Goal: Download file/media

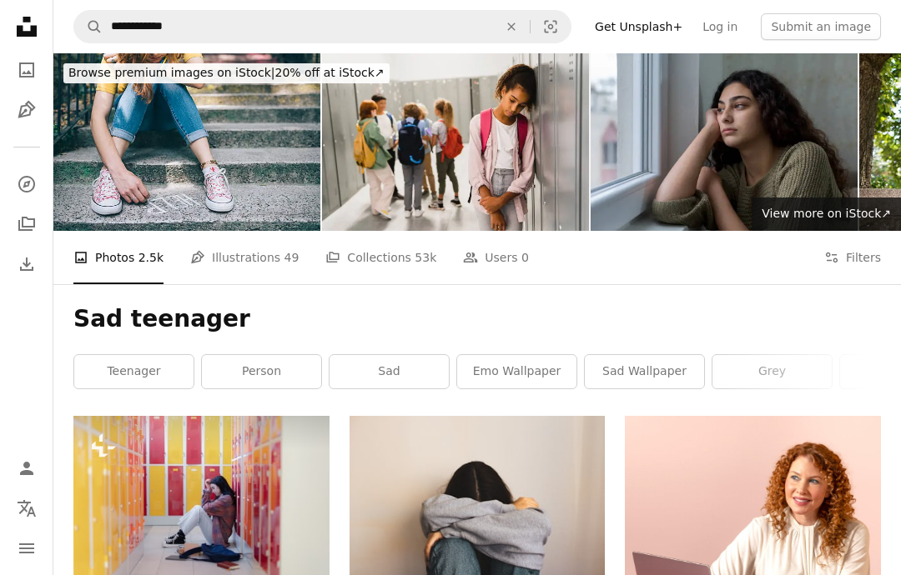
scroll to position [1430, 0]
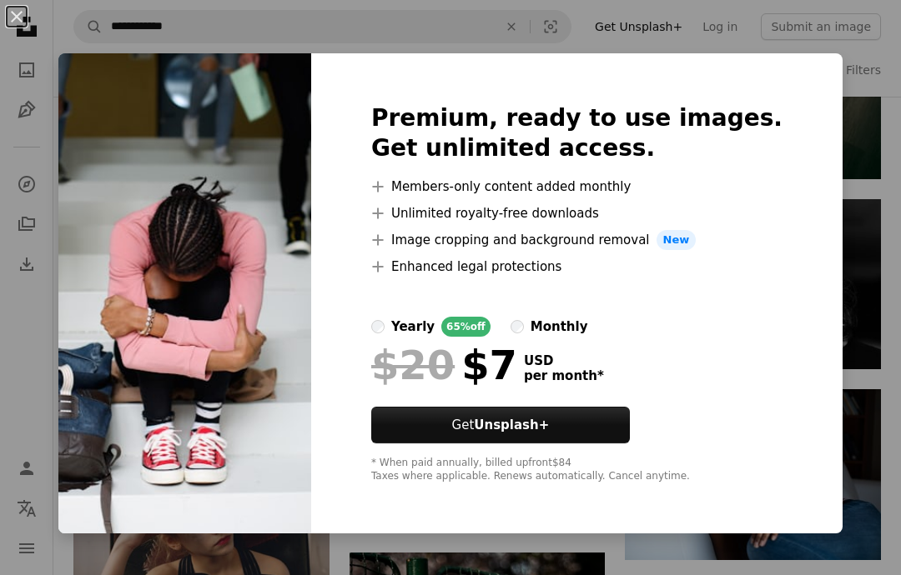
click at [875, 413] on div "An X shape Premium, ready to use images. Get unlimited access. A plus sign Memb…" at bounding box center [450, 287] width 901 height 575
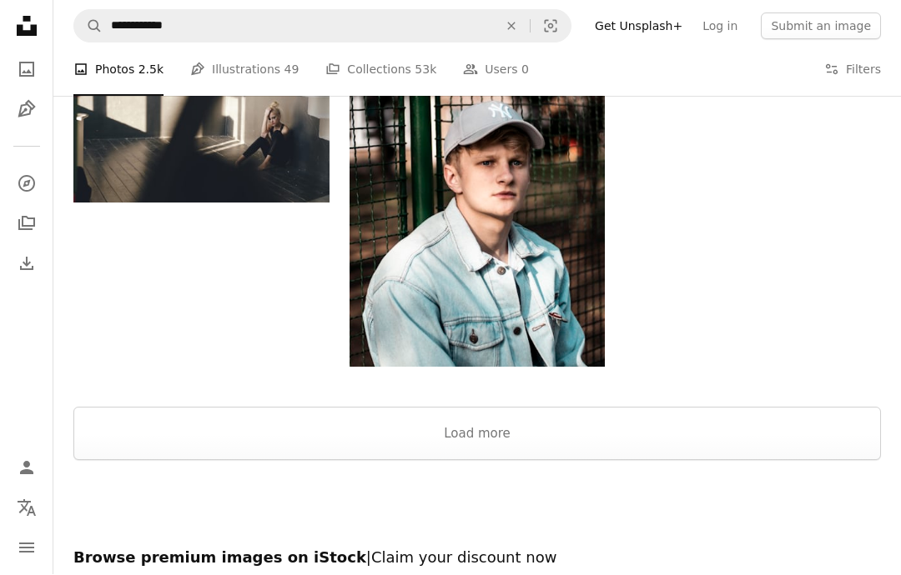
scroll to position [1999, 0]
click at [499, 432] on button "Load more" at bounding box center [476, 433] width 807 height 53
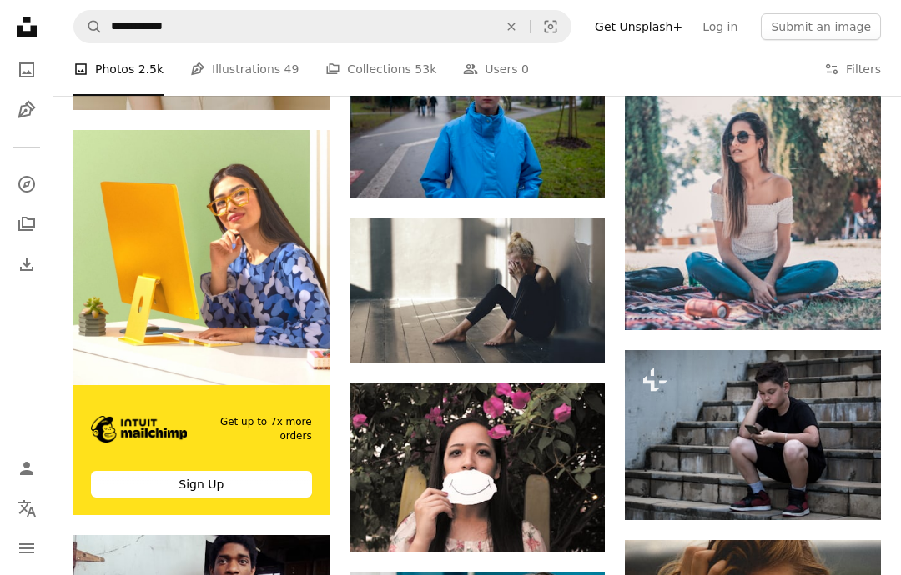
scroll to position [2496, 0]
click at [568, 334] on icon "Arrow pointing down" at bounding box center [570, 332] width 13 height 20
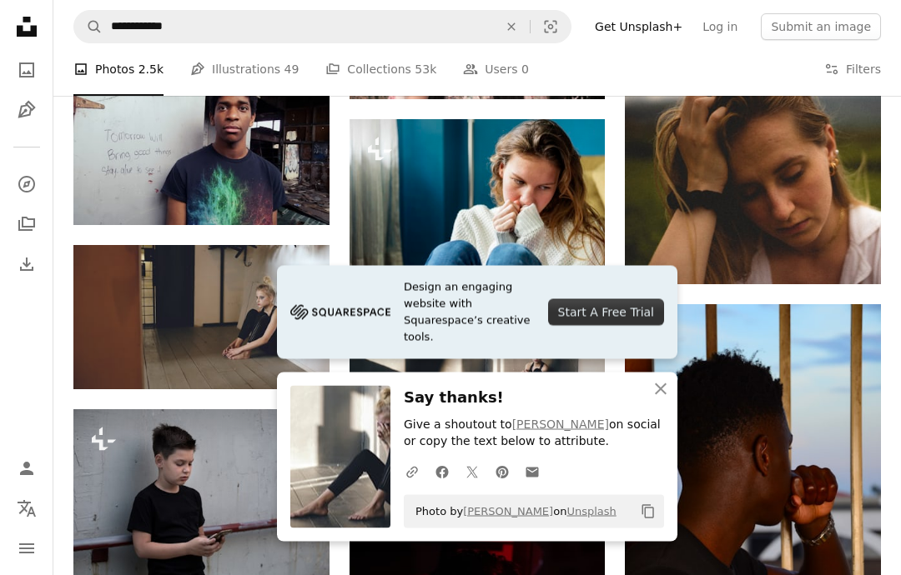
scroll to position [2951, 0]
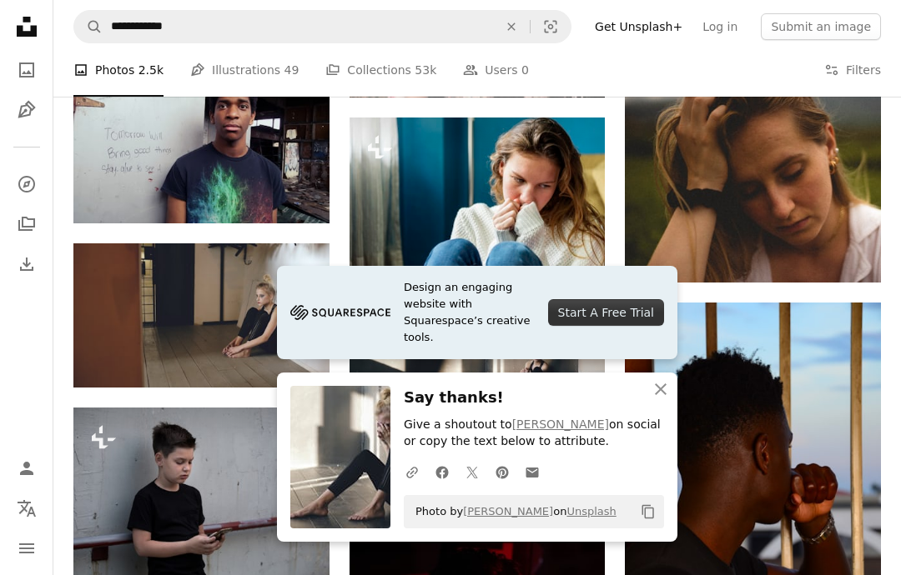
click at [651, 399] on icon "An X shape" at bounding box center [660, 389] width 20 height 20
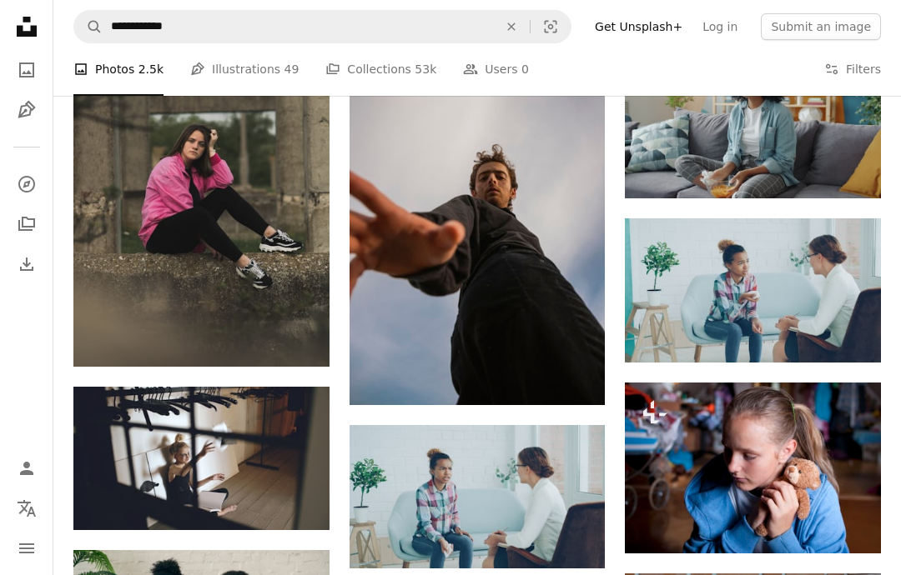
scroll to position [5201, 0]
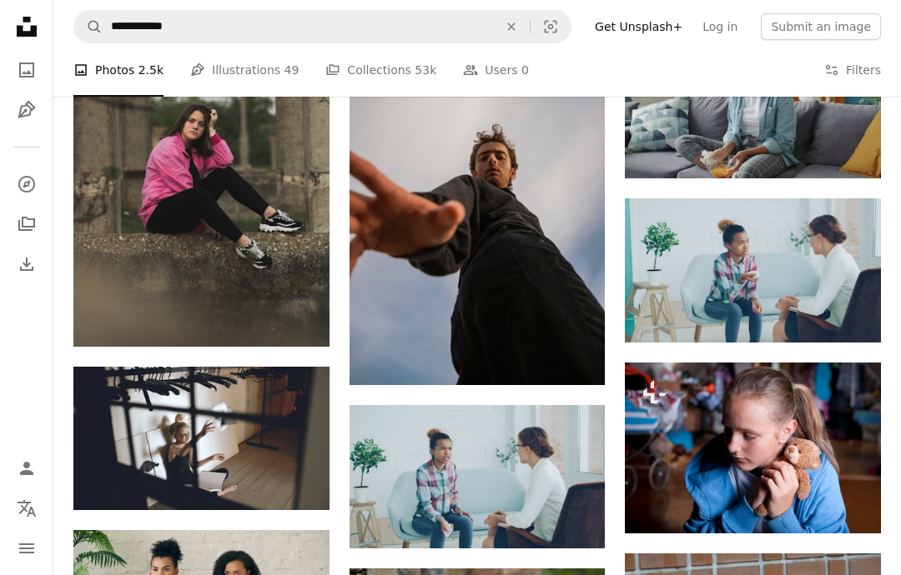
click at [849, 306] on icon "Arrow pointing down" at bounding box center [846, 312] width 13 height 20
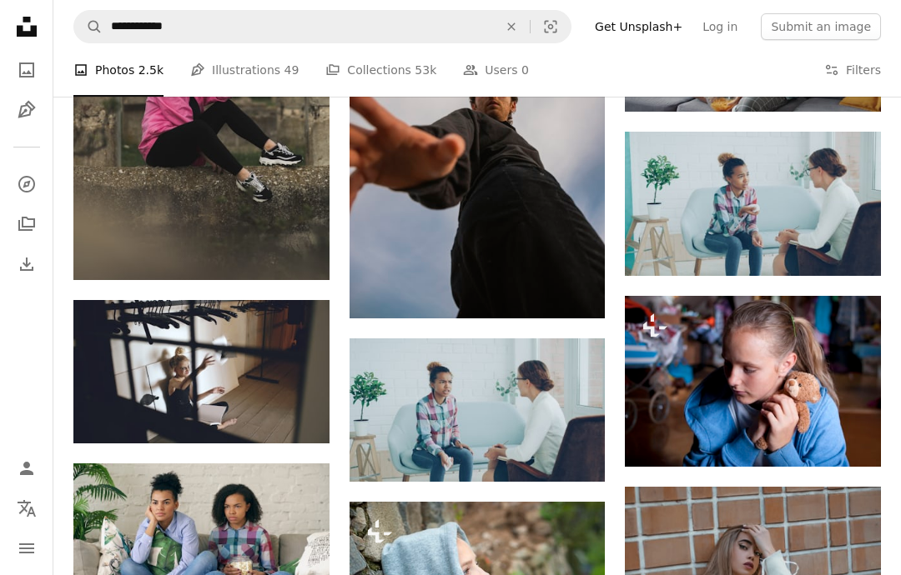
click at [845, 239] on icon "Download" at bounding box center [847, 245] width 11 height 12
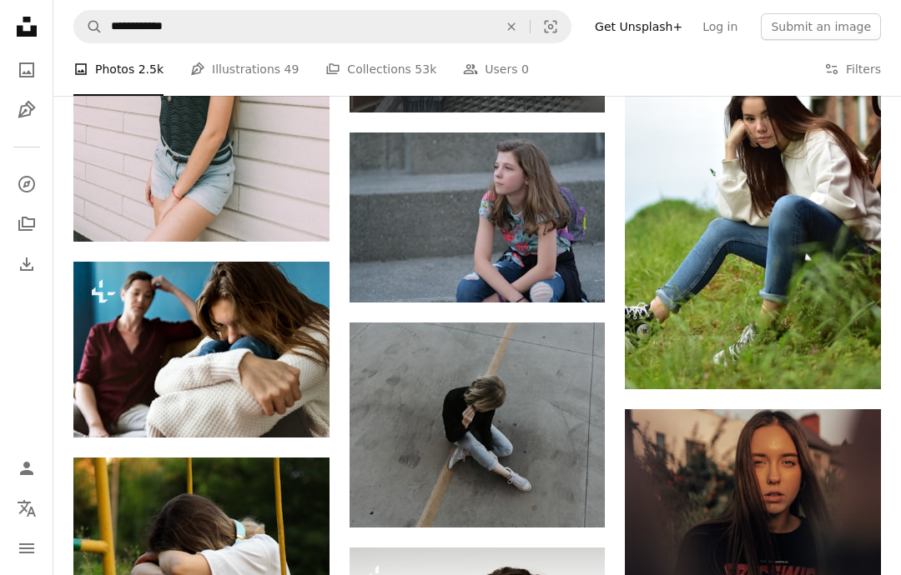
scroll to position [8085, 0]
click at [273, 399] on button "A lock Download" at bounding box center [265, 407] width 93 height 27
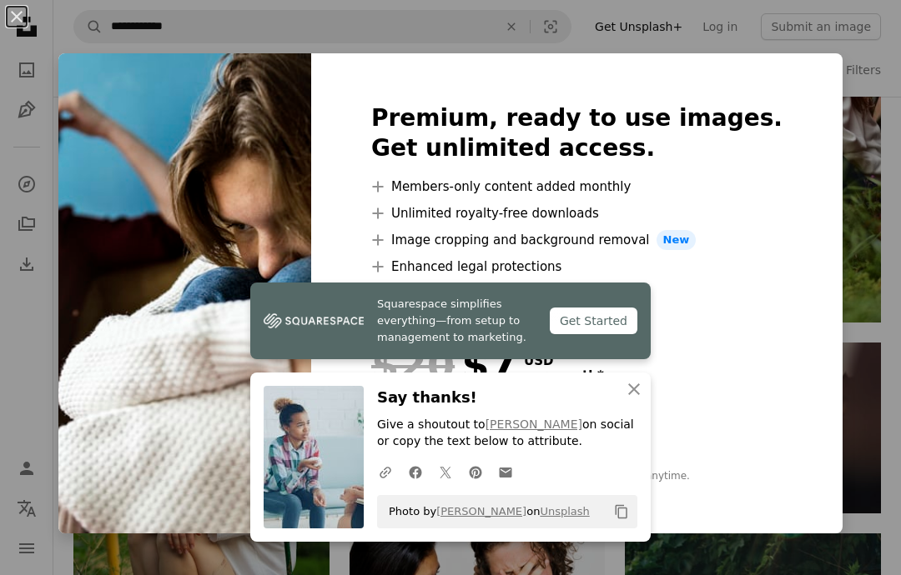
click at [21, 8] on button "An X shape" at bounding box center [17, 17] width 20 height 20
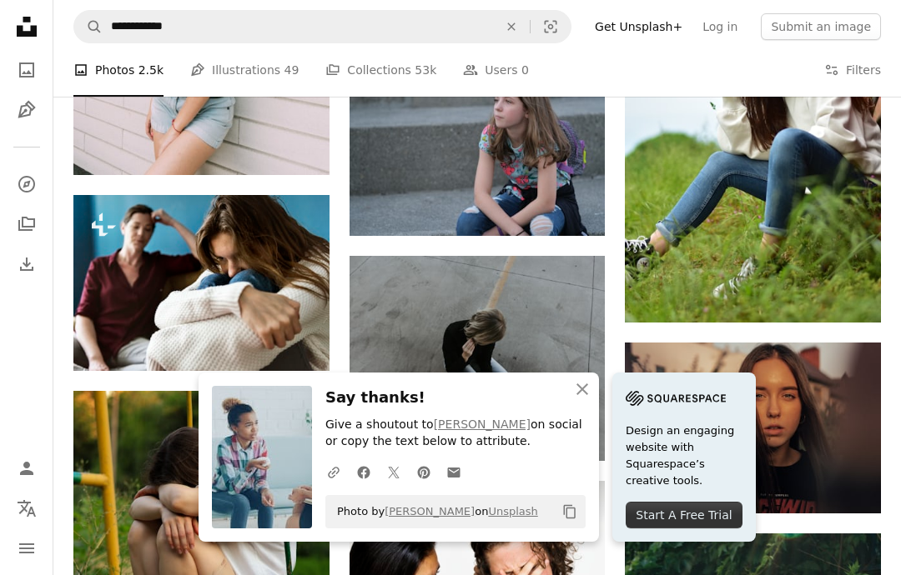
click at [409, 514] on link "[PERSON_NAME]" at bounding box center [429, 511] width 90 height 13
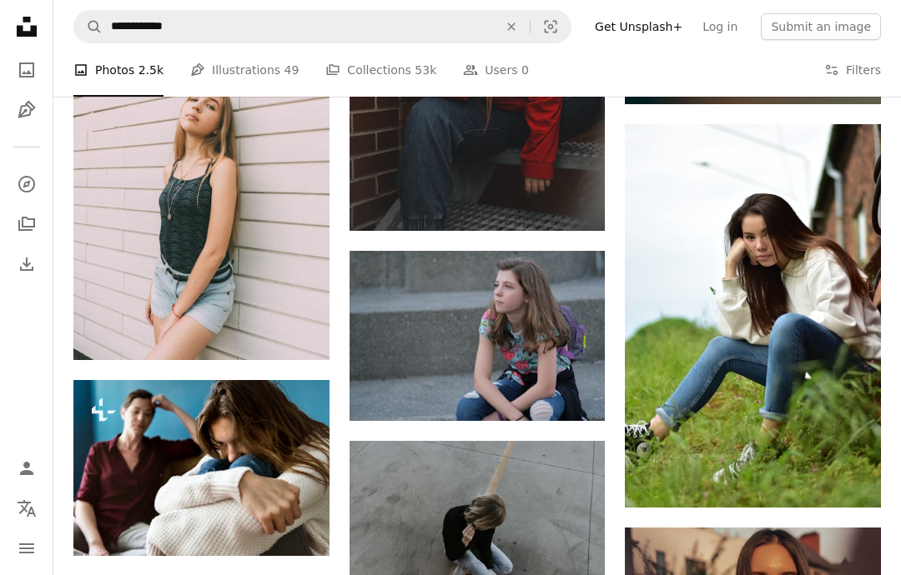
scroll to position [7951, 0]
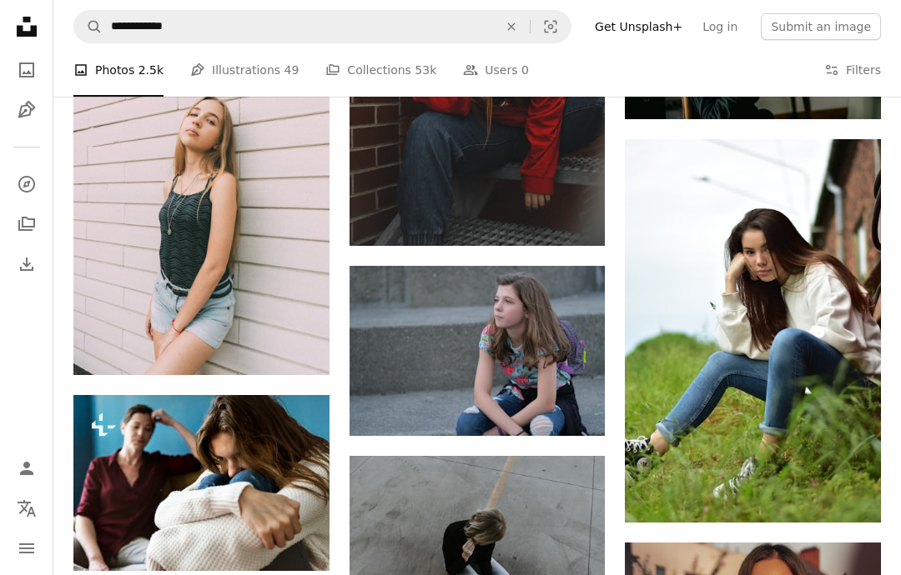
click at [267, 538] on button "A lock Download" at bounding box center [265, 541] width 93 height 27
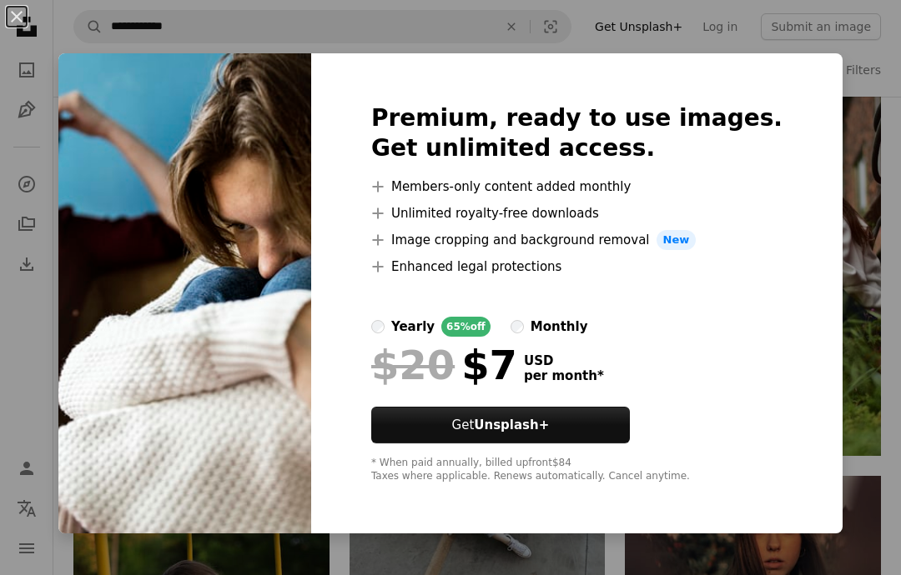
click at [865, 444] on div "An X shape Premium, ready to use images. Get unlimited access. A plus sign Memb…" at bounding box center [450, 287] width 901 height 575
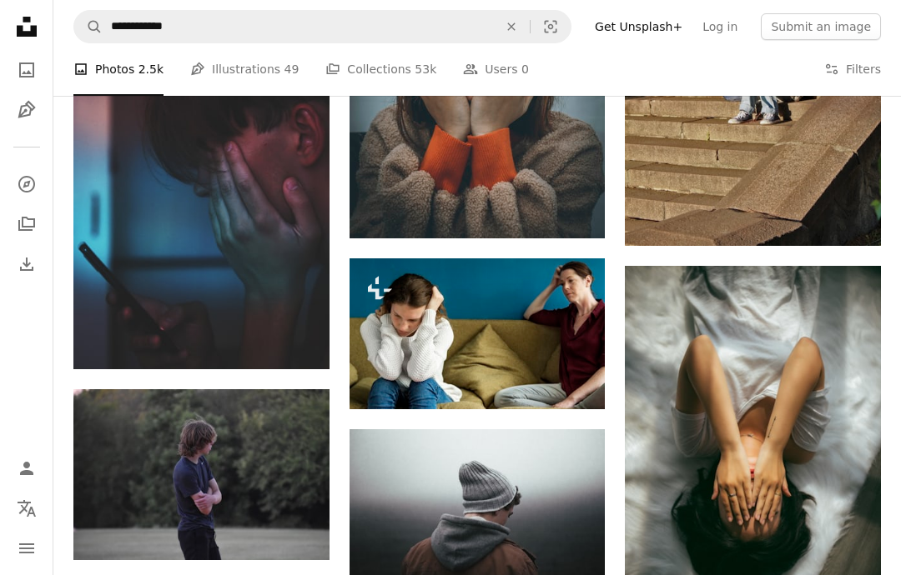
scroll to position [955, 0]
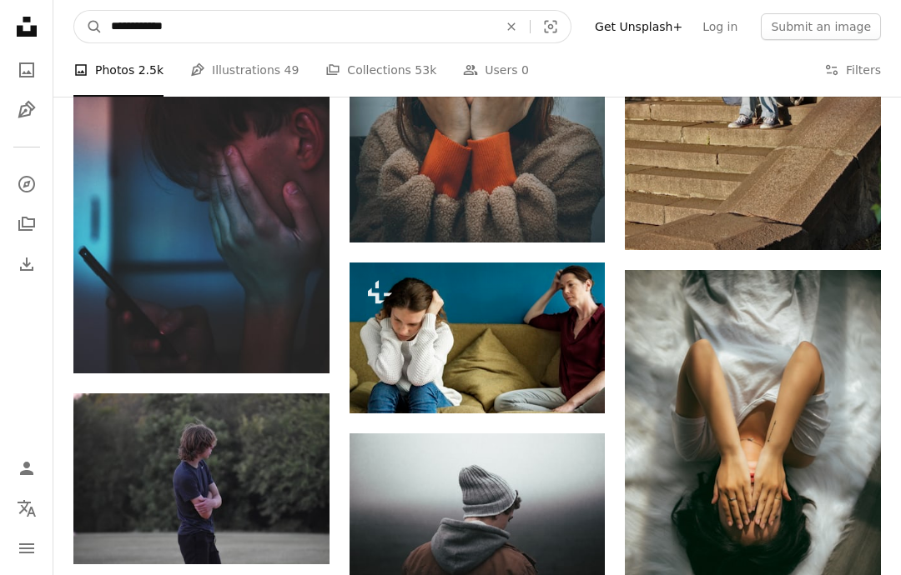
click at [203, 22] on input "**********" at bounding box center [298, 27] width 390 height 32
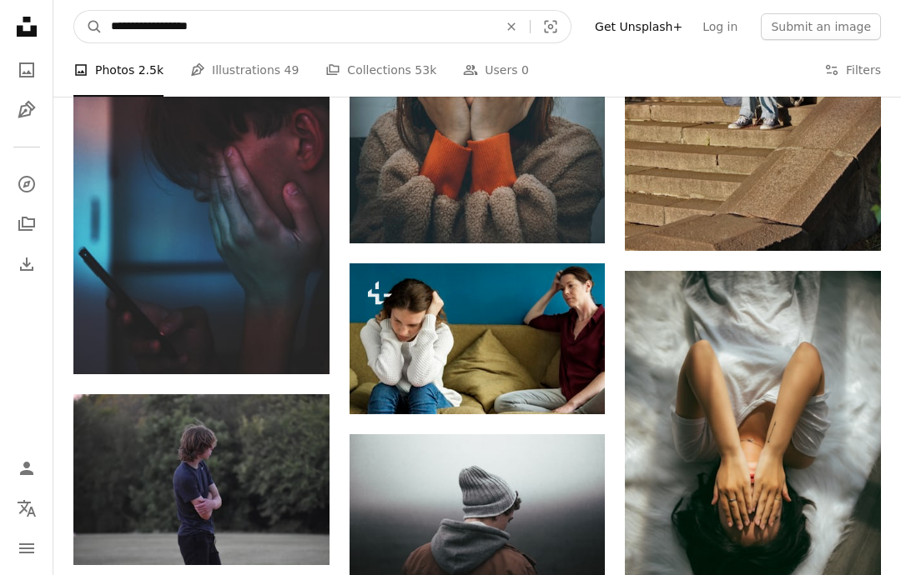
type input "**********"
click at [88, 26] on button "A magnifying glass" at bounding box center [88, 27] width 28 height 32
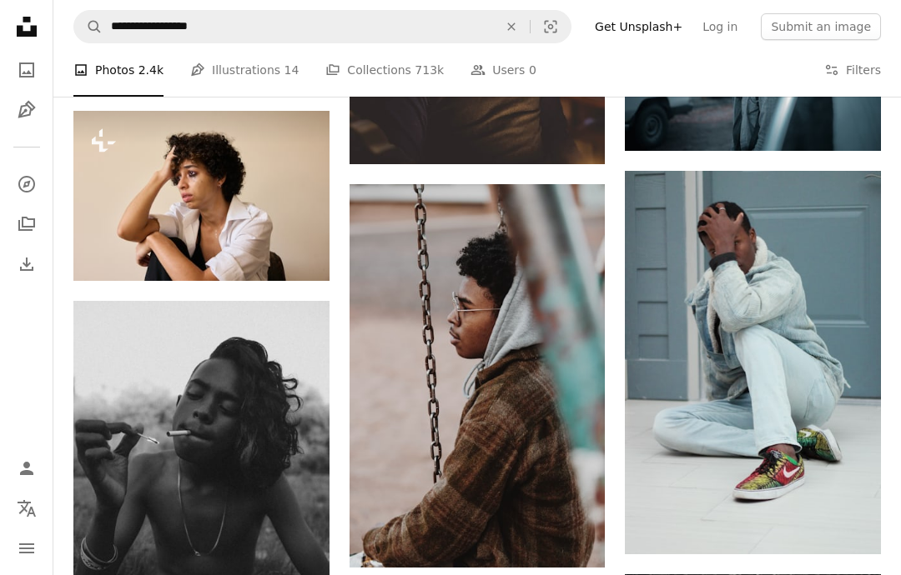
scroll to position [3261, 0]
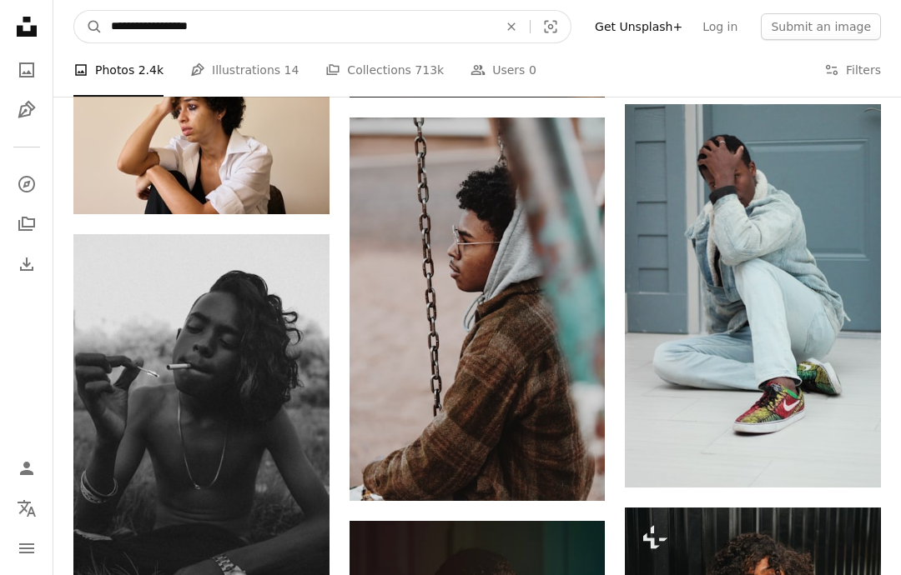
click at [268, 29] on input "**********" at bounding box center [298, 27] width 390 height 32
type input "**********"
click at [88, 27] on button "A magnifying glass" at bounding box center [88, 27] width 28 height 32
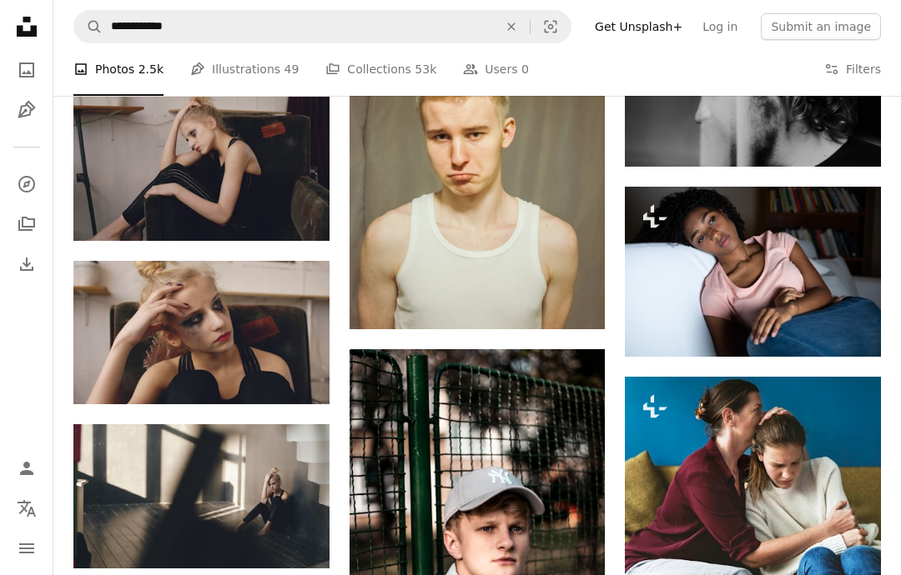
scroll to position [1633, 0]
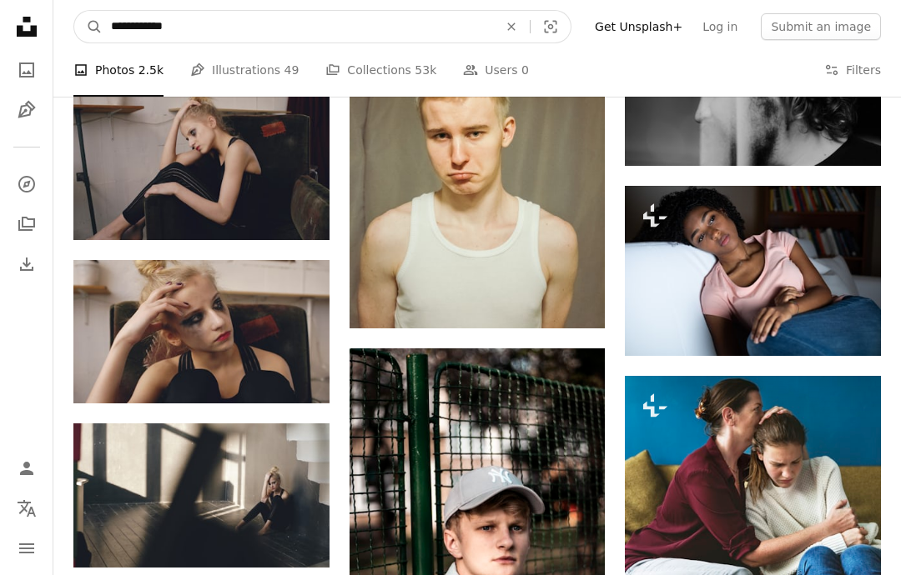
click at [240, 36] on input "**********" at bounding box center [298, 27] width 390 height 32
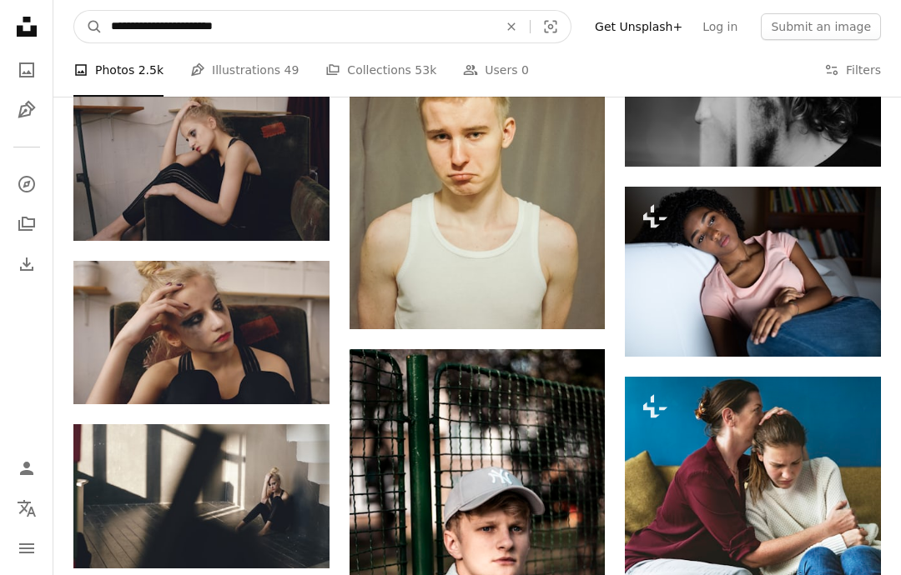
type input "**********"
click at [88, 26] on button "A magnifying glass" at bounding box center [88, 27] width 28 height 32
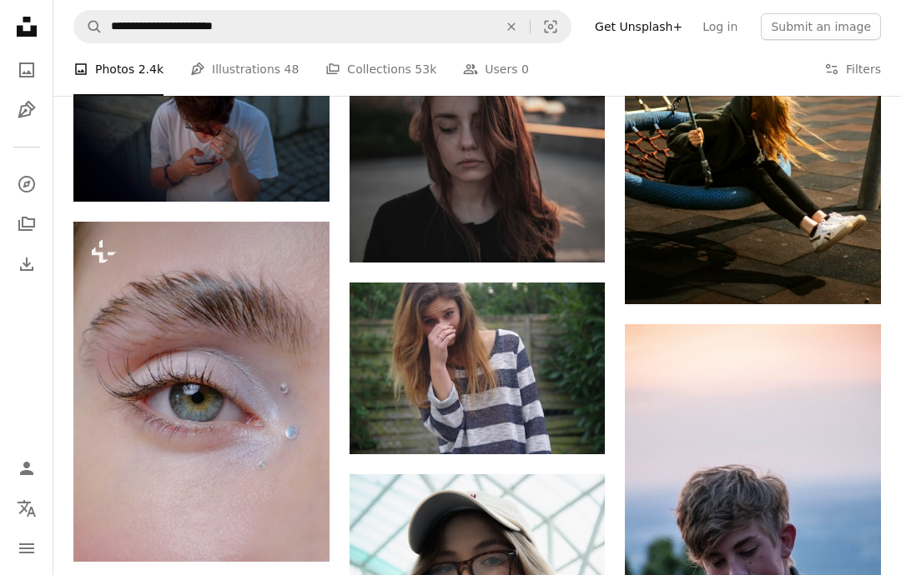
scroll to position [1067, 0]
